Goal: Information Seeking & Learning: Learn about a topic

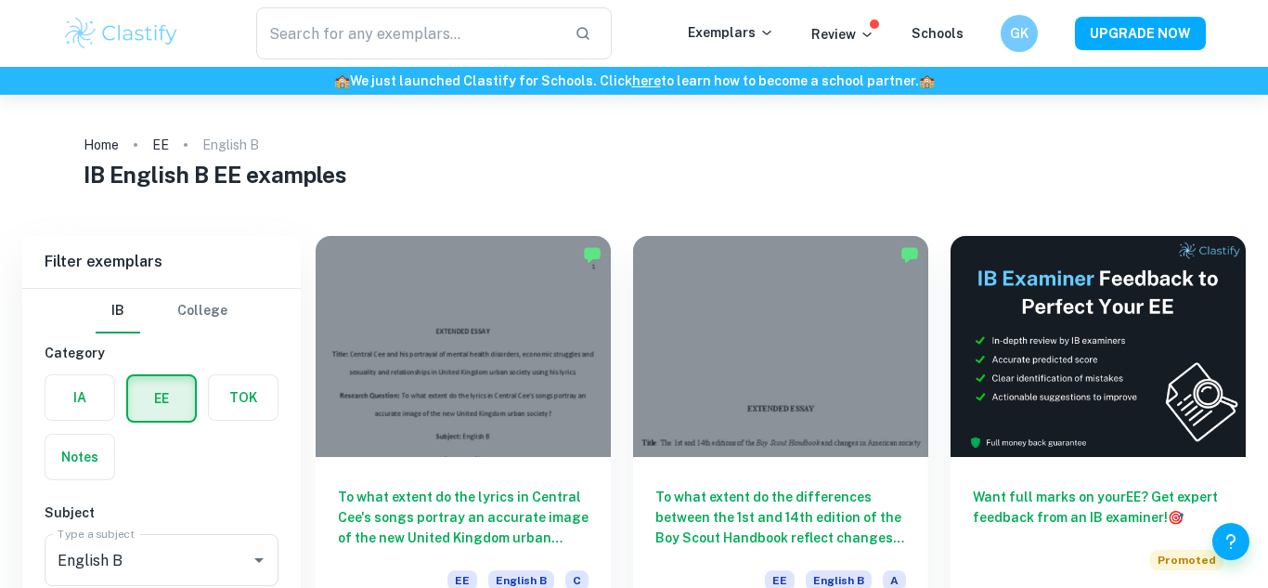
scroll to position [178, 0]
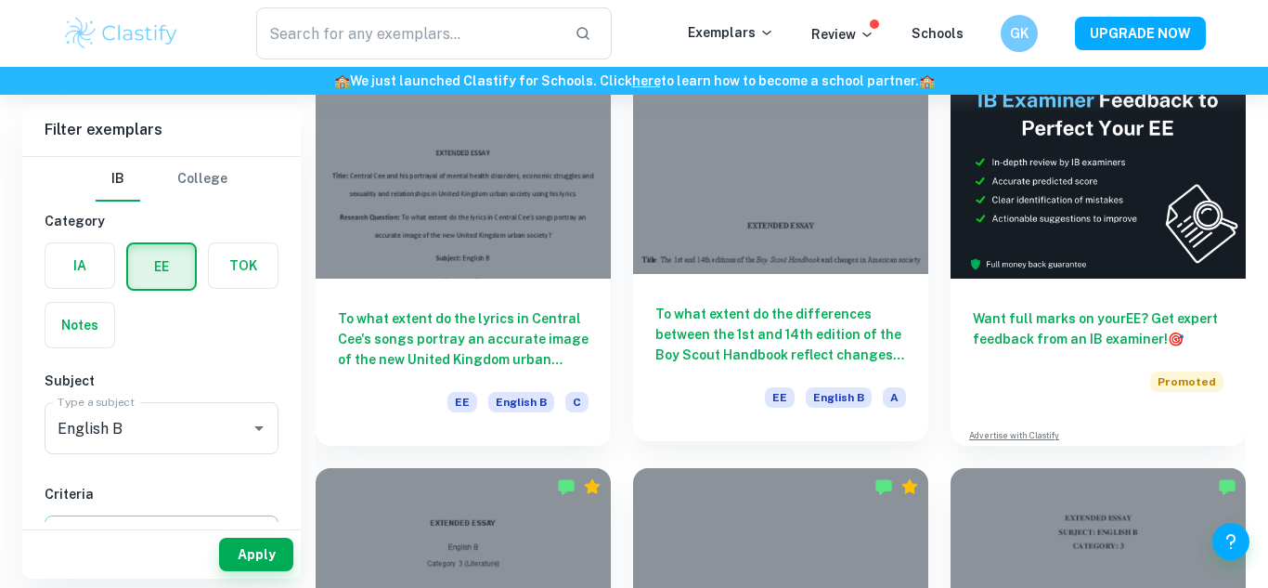
click at [836, 248] on div at bounding box center [780, 163] width 295 height 221
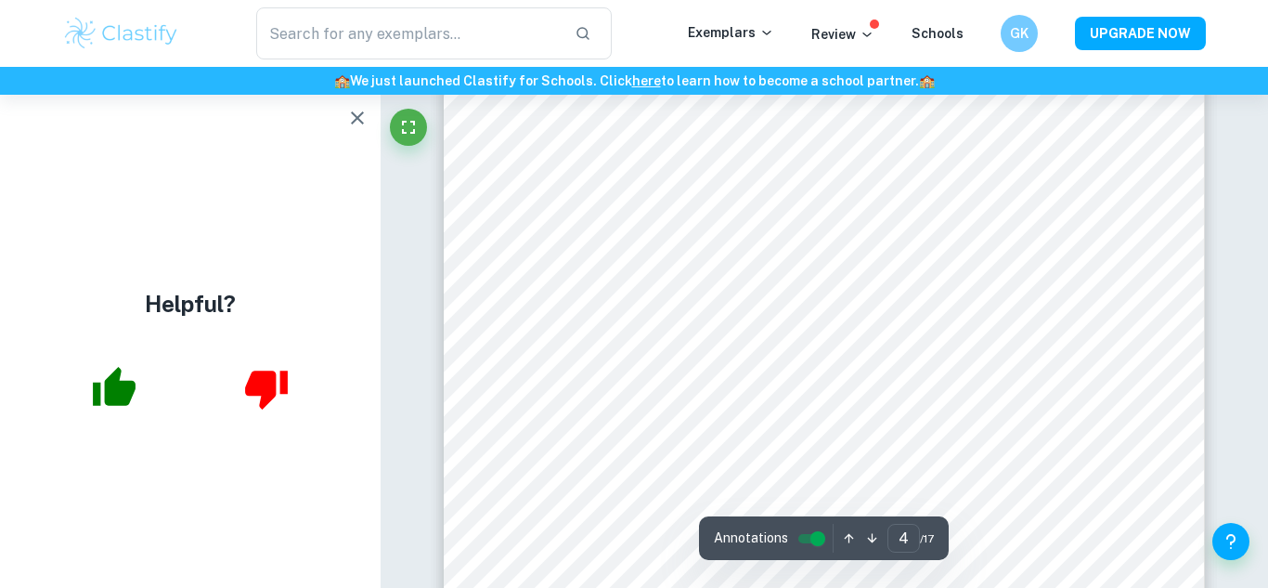
scroll to position [3604, 0]
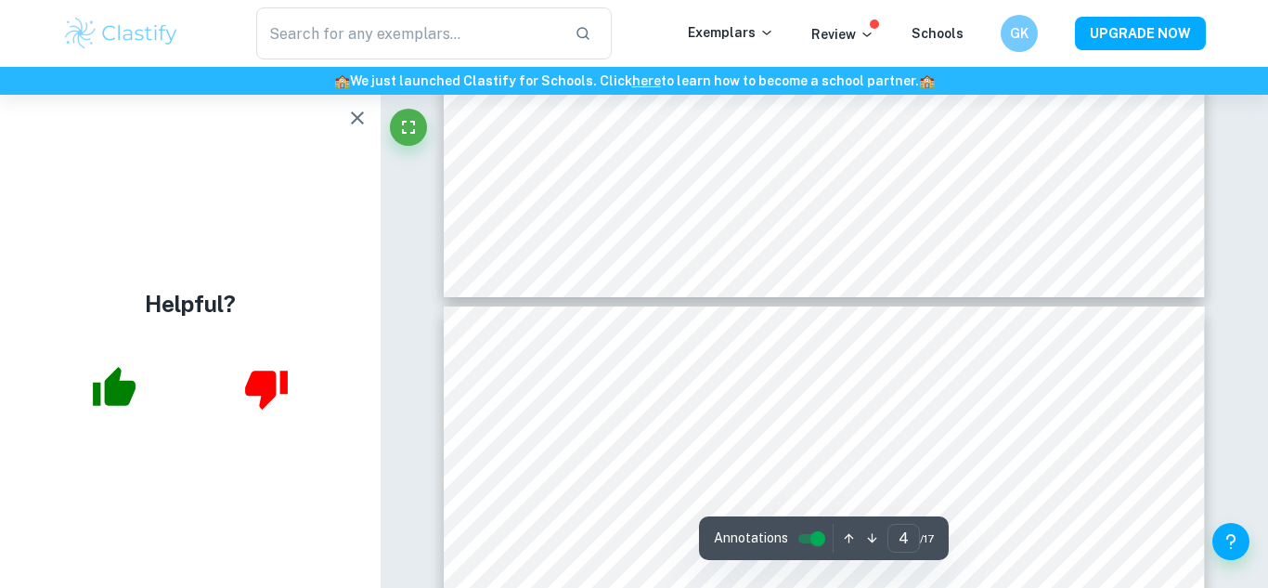
type input "3"
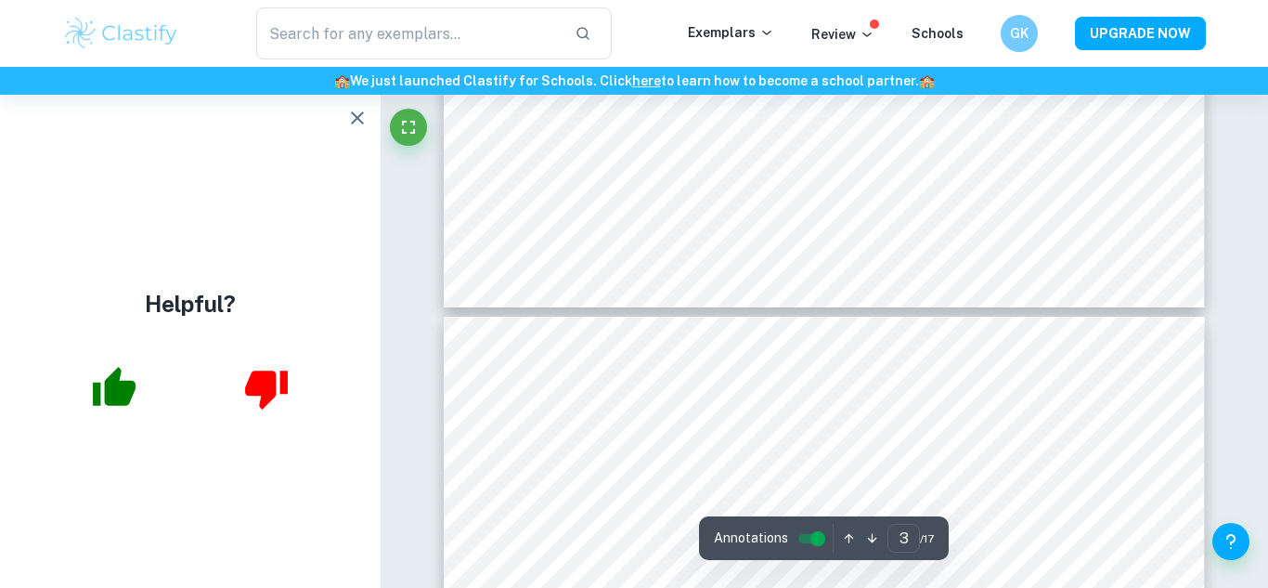
scroll to position [3290, 0]
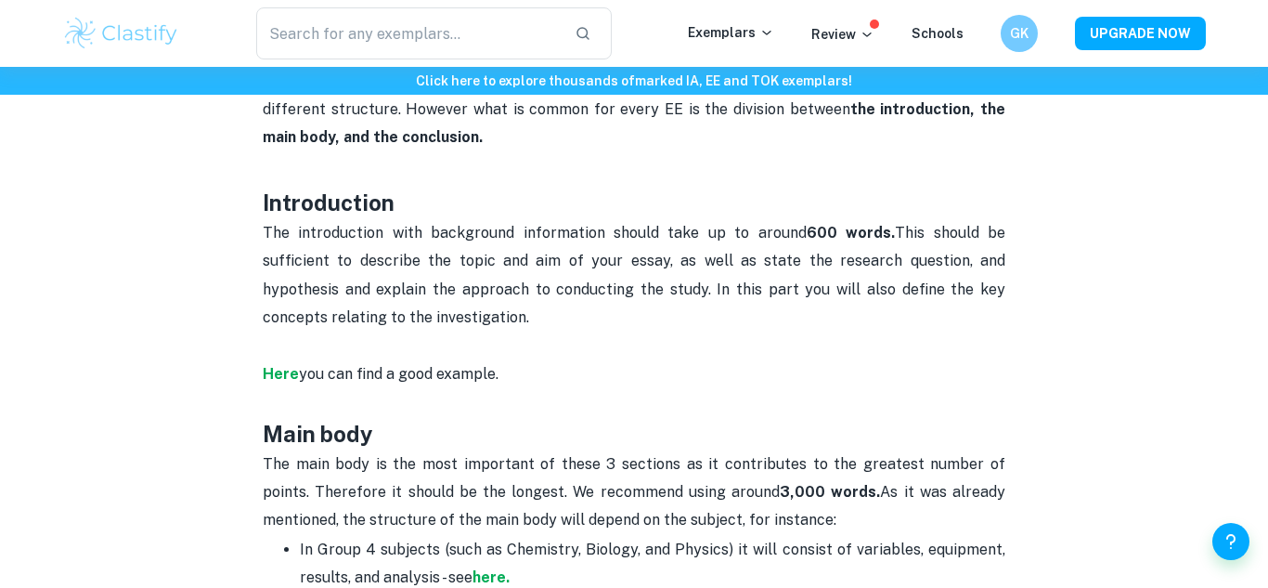
scroll to position [941, 0]
